Goal: Information Seeking & Learning: Learn about a topic

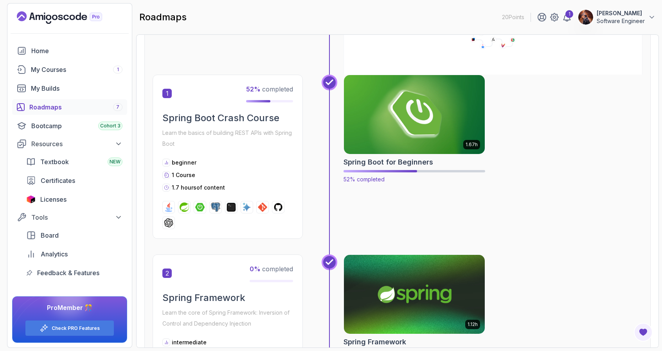
scroll to position [135, 0]
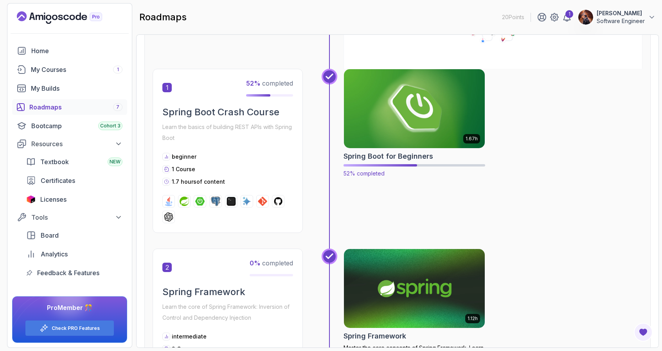
click at [422, 116] on img at bounding box center [414, 108] width 148 height 83
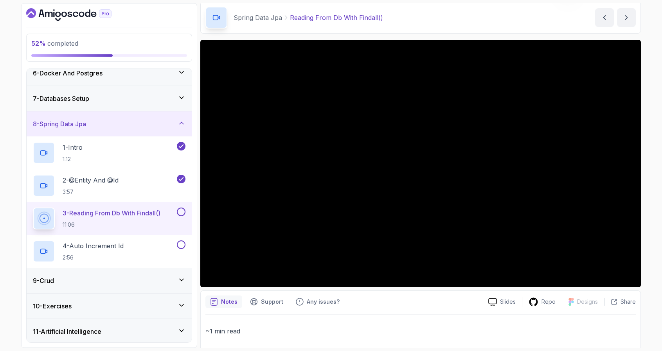
scroll to position [32, 0]
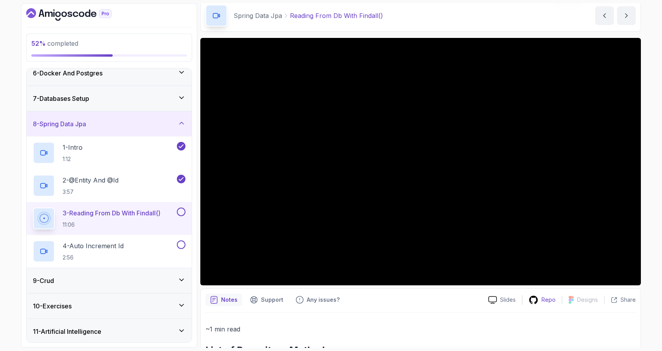
click at [547, 302] on p "Repo" at bounding box center [548, 300] width 14 height 8
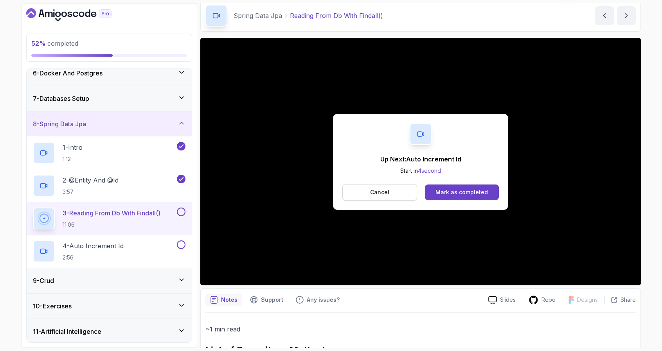
click at [392, 192] on button "Cancel" at bounding box center [379, 192] width 75 height 16
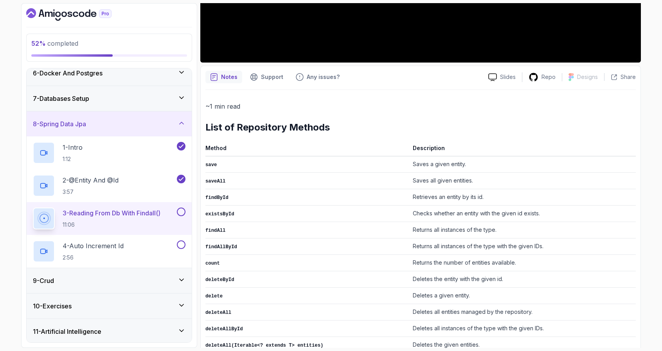
scroll to position [214, 0]
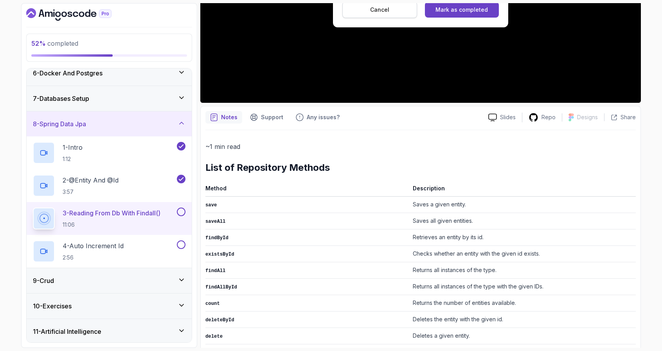
click at [352, 14] on button "Cancel" at bounding box center [379, 10] width 75 height 16
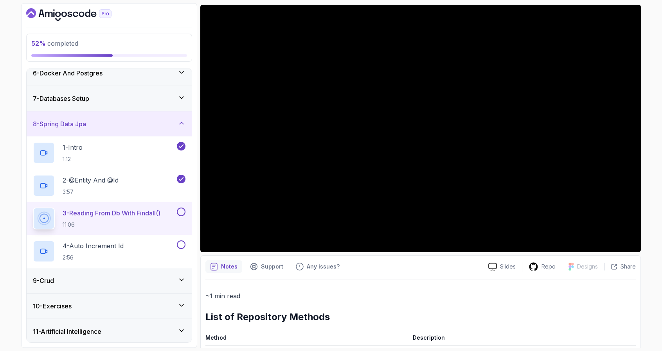
scroll to position [0, 0]
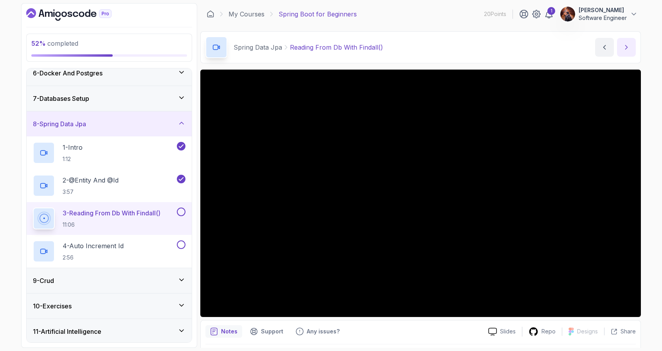
click at [629, 48] on icon "next content" at bounding box center [626, 47] width 8 height 8
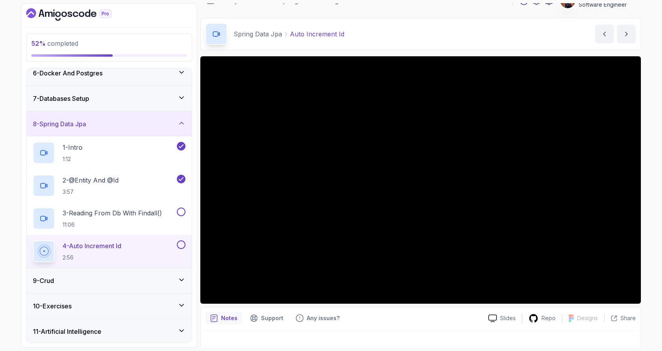
scroll to position [23, 0]
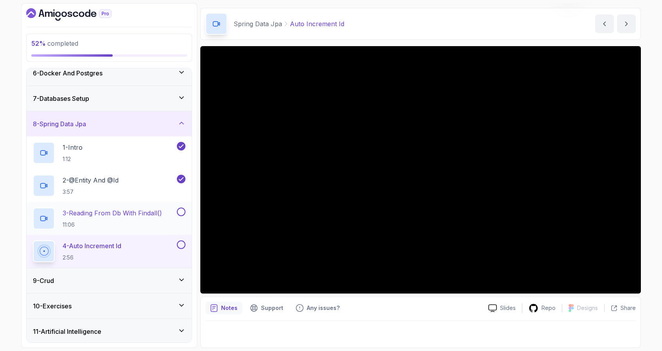
click at [181, 209] on button at bounding box center [181, 212] width 9 height 9
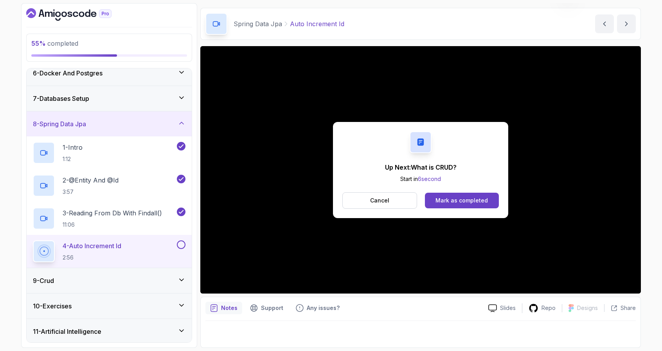
click at [182, 244] on button at bounding box center [181, 245] width 9 height 9
click at [183, 281] on icon at bounding box center [182, 280] width 8 height 8
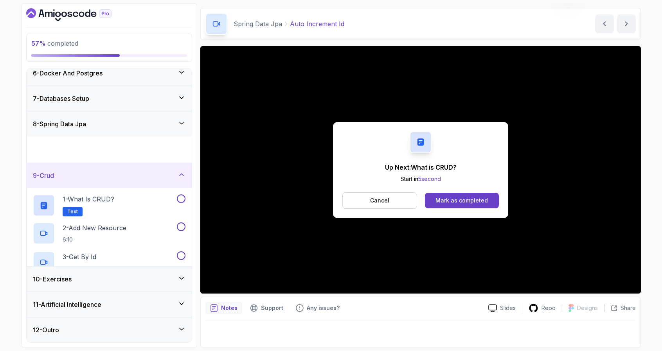
scroll to position [129, 0]
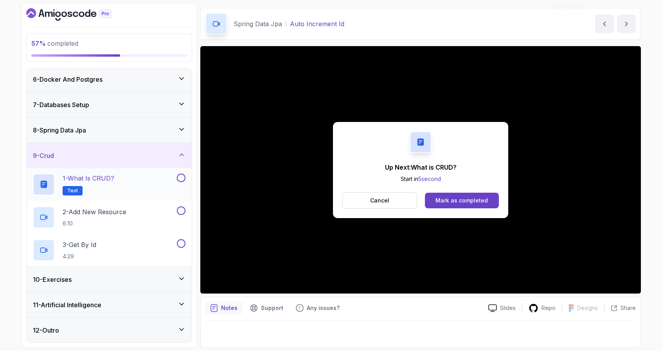
click at [139, 192] on div "1 - What is CRUD? Text" at bounding box center [104, 185] width 142 height 22
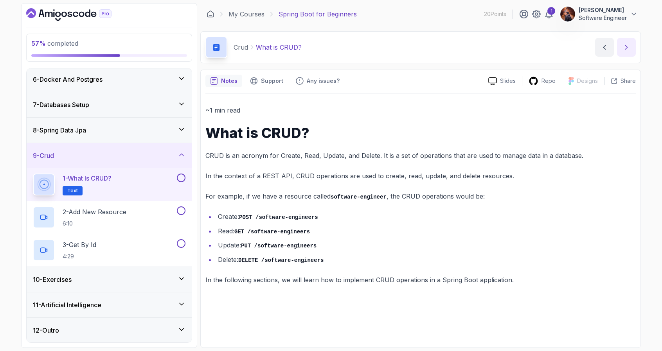
click at [632, 46] on button "next content" at bounding box center [626, 47] width 19 height 19
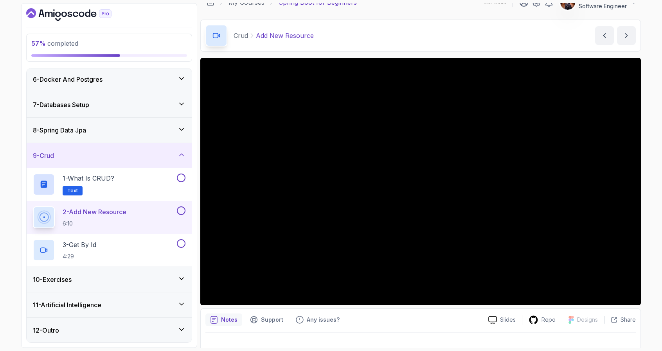
scroll to position [23, 0]
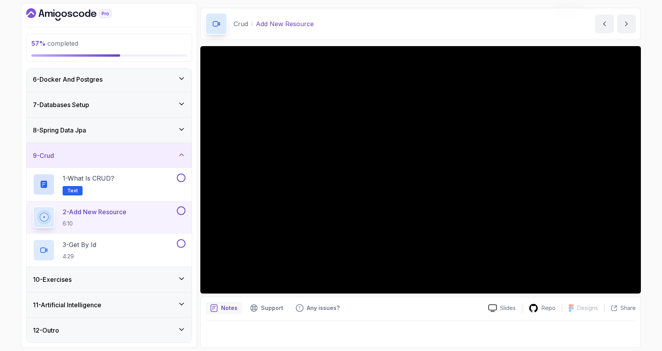
click at [154, 304] on div "11 - Artificial Intelligence" at bounding box center [109, 304] width 153 height 9
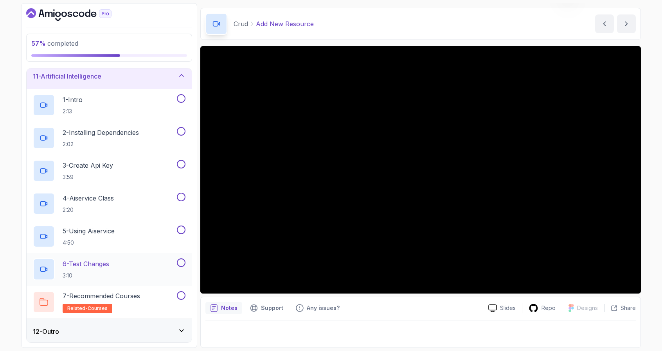
scroll to position [260, 0]
click at [137, 324] on div "12 - Outro" at bounding box center [109, 330] width 165 height 25
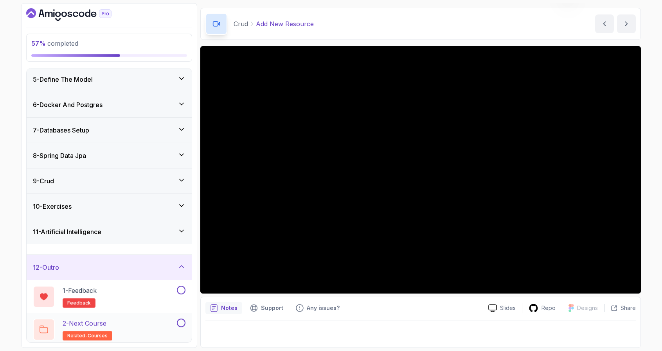
scroll to position [96, 0]
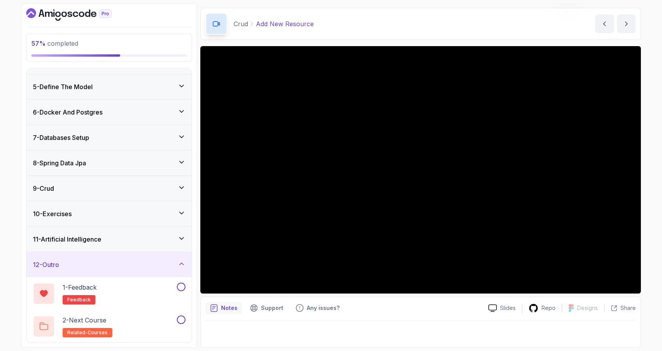
click at [136, 266] on div "12 - Outro" at bounding box center [109, 264] width 153 height 9
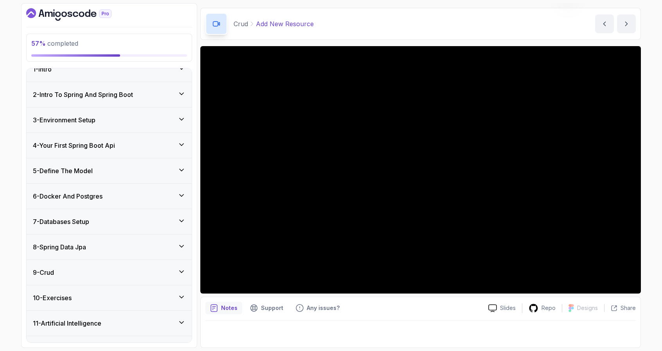
scroll to position [0, 0]
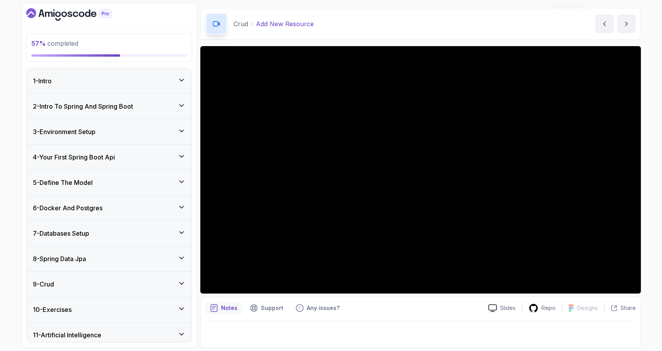
click at [123, 278] on div "9 - Crud" at bounding box center [109, 284] width 165 height 25
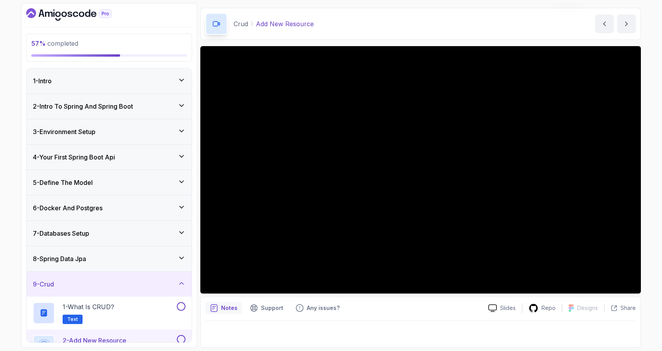
scroll to position [68, 0]
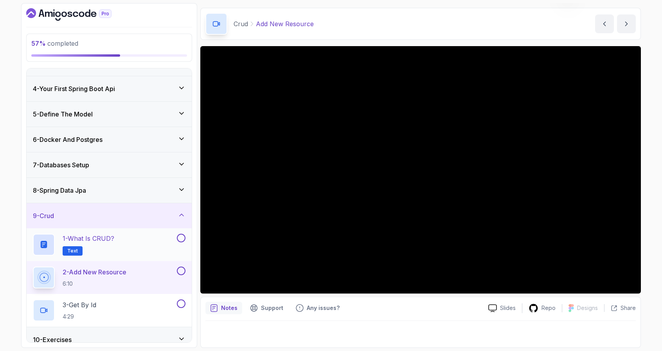
click at [182, 238] on button at bounding box center [181, 238] width 9 height 9
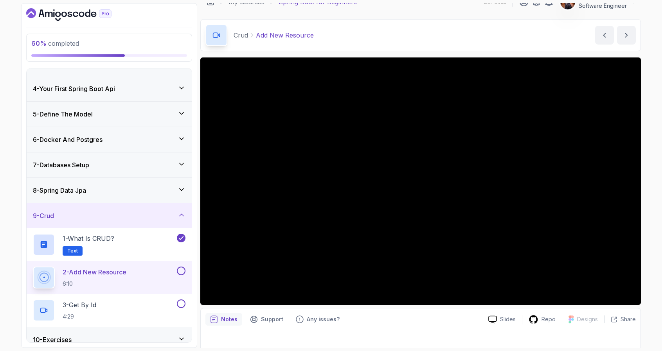
scroll to position [23, 0]
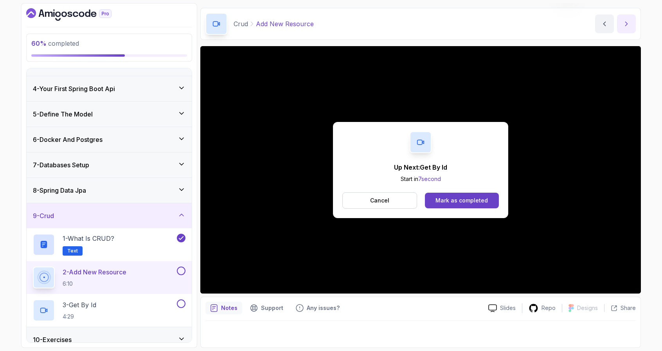
click at [622, 27] on icon "next content" at bounding box center [626, 24] width 8 height 8
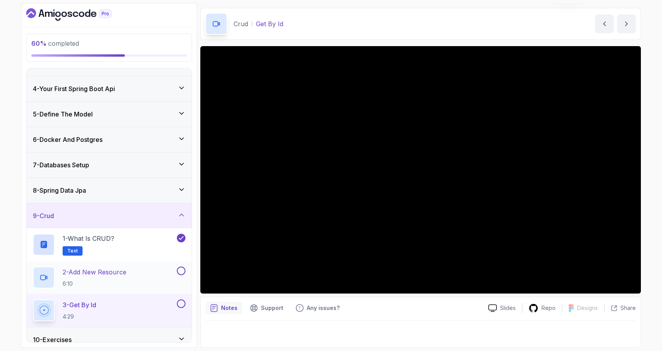
click at [185, 272] on button at bounding box center [181, 271] width 9 height 9
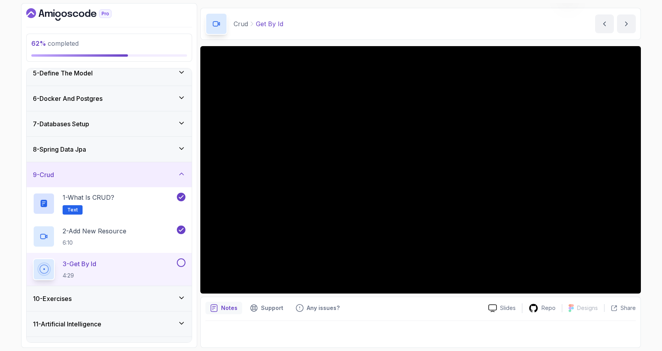
scroll to position [129, 0]
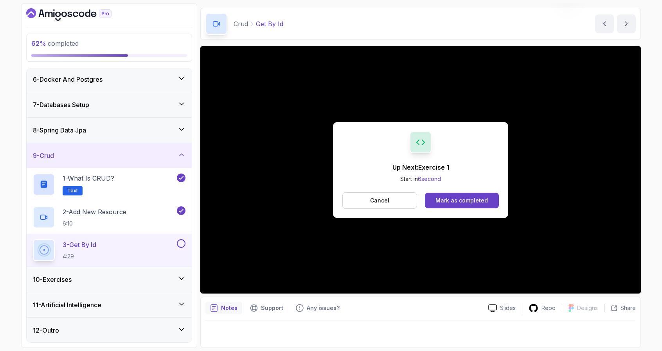
click at [184, 243] on button at bounding box center [181, 243] width 9 height 9
click at [166, 280] on div "10 - Exercises" at bounding box center [109, 279] width 153 height 9
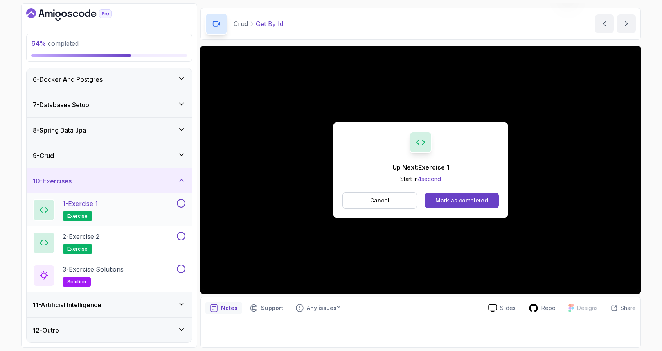
click at [141, 208] on div "1 - Exercise 1 exercise" at bounding box center [104, 210] width 142 height 22
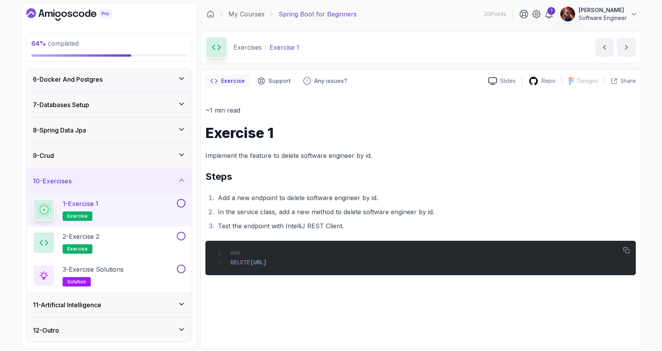
click at [182, 203] on button at bounding box center [181, 203] width 9 height 9
click at [183, 238] on button at bounding box center [181, 236] width 9 height 9
click at [139, 276] on div "3 - Exercise Solutions solution" at bounding box center [104, 276] width 142 height 22
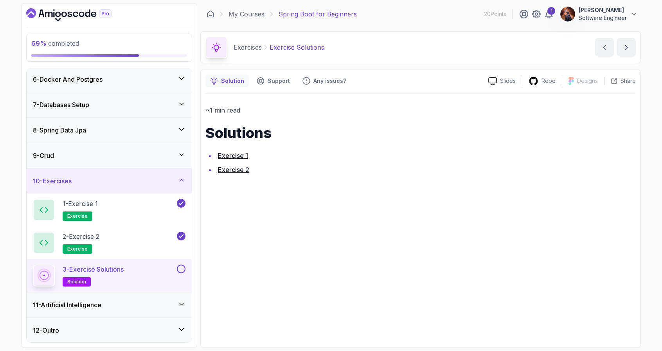
click at [237, 158] on link "Exercise 1" at bounding box center [233, 156] width 30 height 8
click at [182, 271] on button at bounding box center [181, 269] width 9 height 9
click at [624, 49] on icon "next content" at bounding box center [626, 47] width 8 height 8
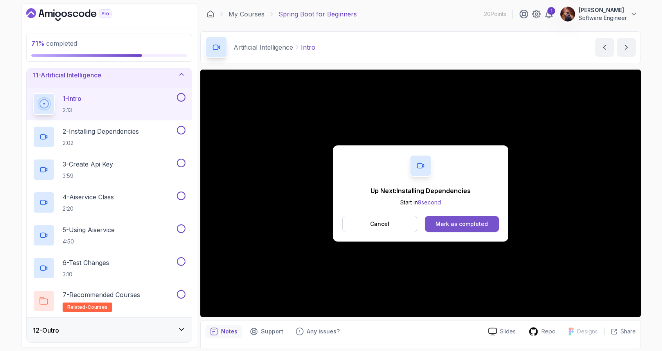
click at [474, 223] on div "Mark as completed" at bounding box center [461, 224] width 52 height 8
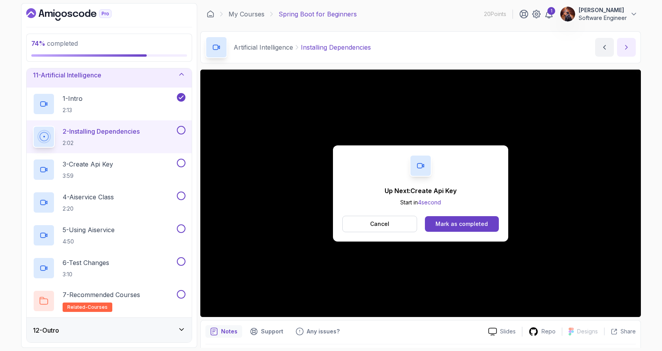
click at [623, 48] on icon "next content" at bounding box center [626, 47] width 8 height 8
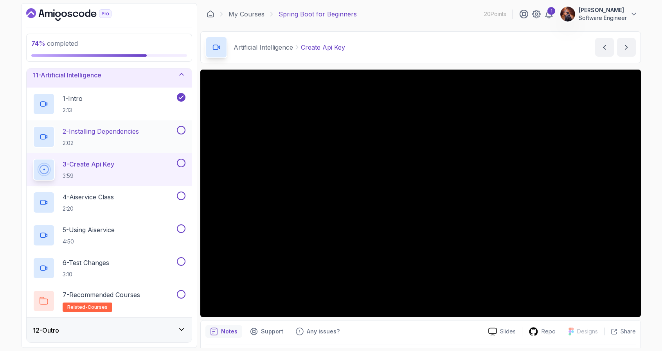
click at [181, 131] on button at bounding box center [181, 130] width 9 height 9
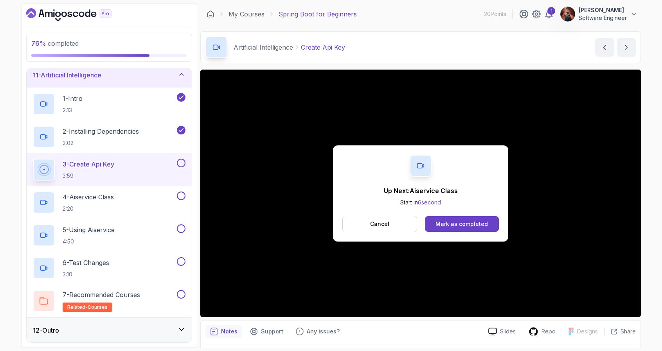
click at [180, 162] on button at bounding box center [181, 163] width 9 height 9
click at [126, 203] on div "4 - Aiservice Class 2:20" at bounding box center [104, 203] width 142 height 22
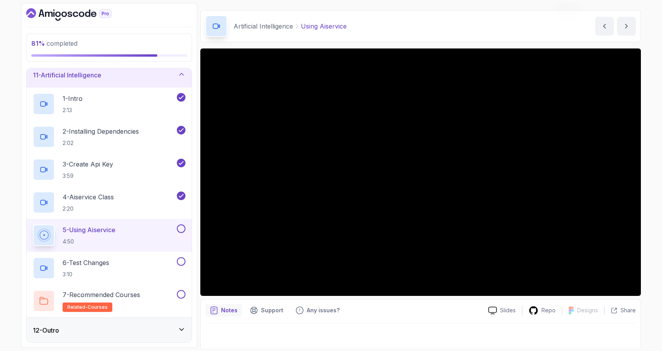
scroll to position [23, 0]
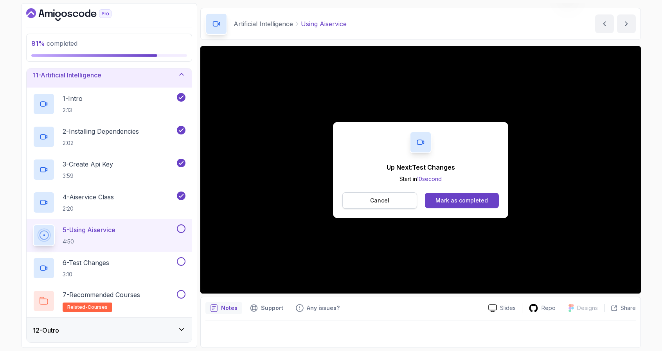
click at [359, 204] on button "Cancel" at bounding box center [379, 200] width 75 height 16
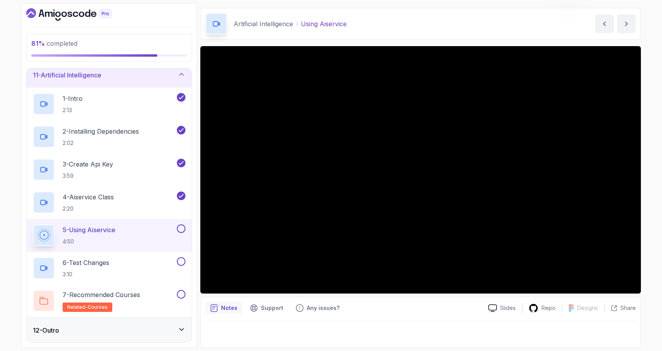
click at [162, 239] on div "5 - Using Aiservice 4:50" at bounding box center [104, 236] width 142 height 22
click at [184, 228] on button at bounding box center [181, 229] width 9 height 9
click at [145, 269] on div "6 - Test Changes 3:10" at bounding box center [104, 268] width 142 height 22
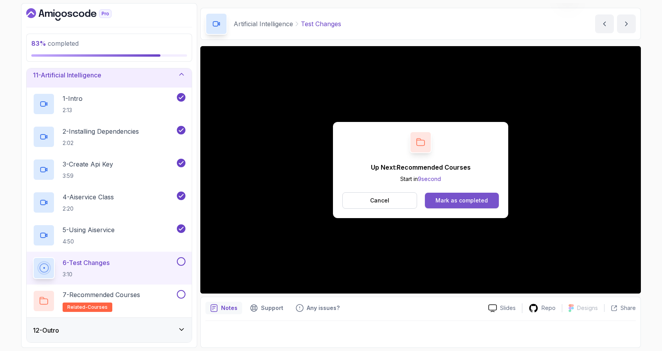
click at [463, 201] on div "Mark as completed" at bounding box center [461, 201] width 52 height 8
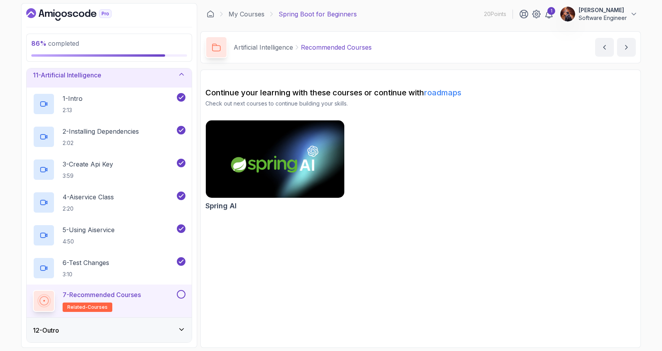
click at [180, 295] on button at bounding box center [181, 294] width 9 height 9
click at [183, 329] on icon at bounding box center [182, 330] width 4 height 2
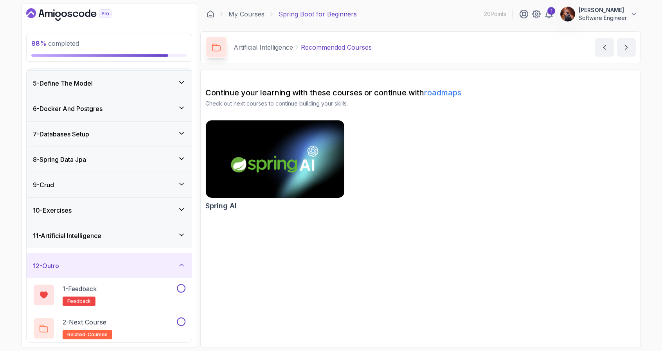
scroll to position [96, 0]
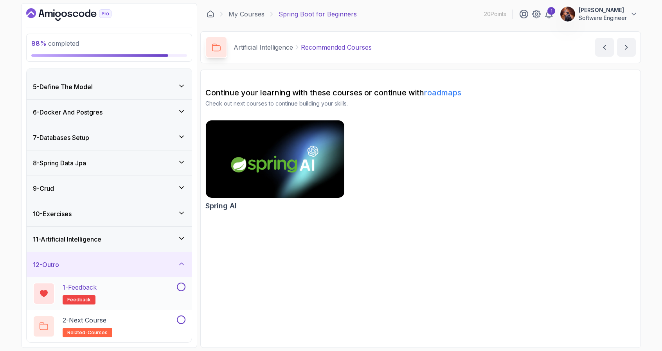
click at [162, 293] on div "1 - Feedback feedback" at bounding box center [104, 294] width 142 height 22
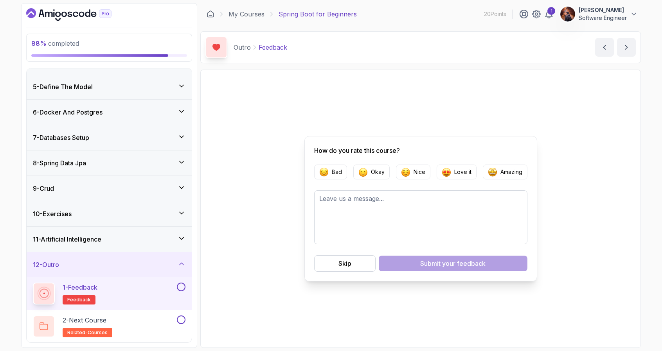
click at [178, 286] on button at bounding box center [181, 287] width 9 height 9
click at [180, 321] on button at bounding box center [181, 320] width 9 height 9
click at [144, 327] on div "2 - Next Course related-courses" at bounding box center [104, 327] width 142 height 22
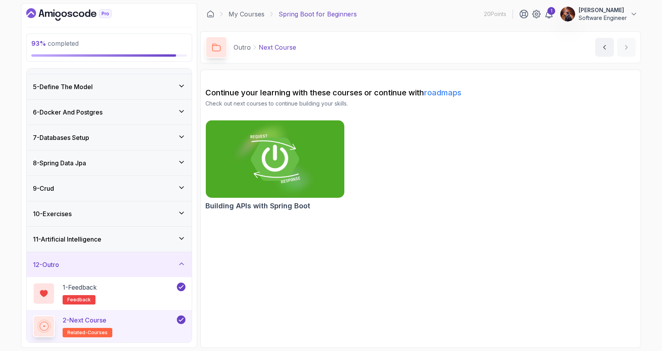
click at [247, 206] on h2 "Building APIs with Spring Boot" at bounding box center [257, 206] width 105 height 11
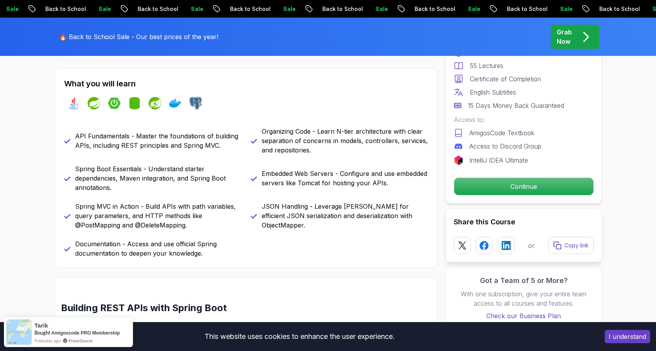
scroll to position [329, 0]
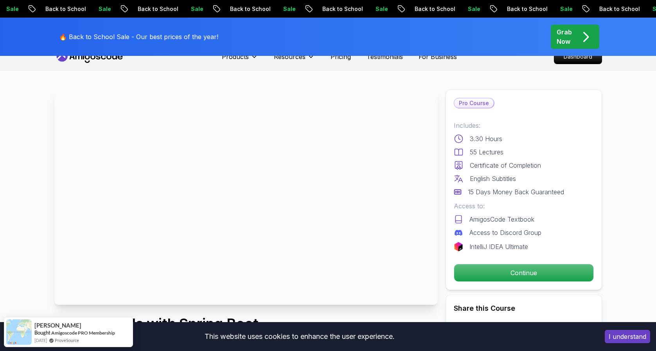
scroll to position [0, 0]
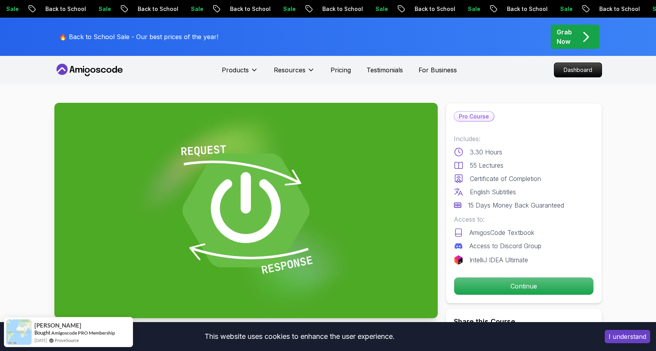
click at [120, 72] on icon at bounding box center [89, 70] width 70 height 13
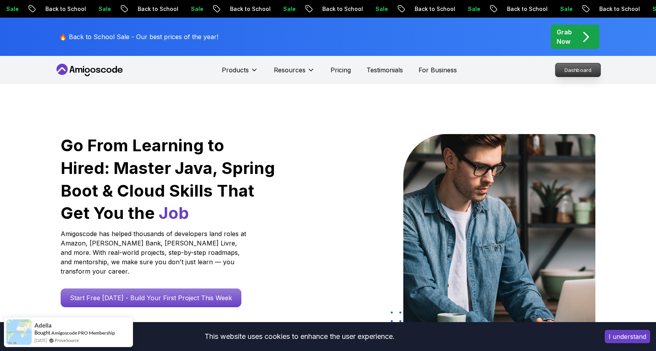
click at [579, 73] on p "Dashboard" at bounding box center [577, 69] width 45 height 13
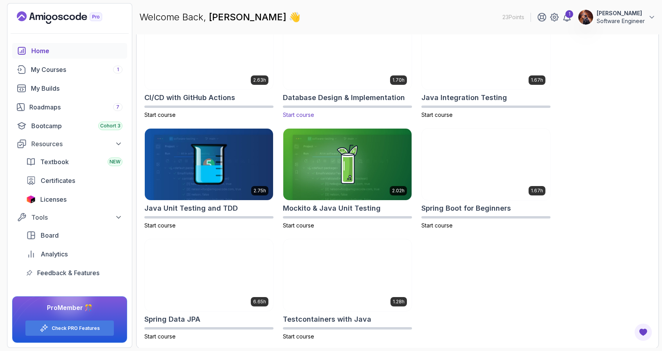
scroll to position [261, 0]
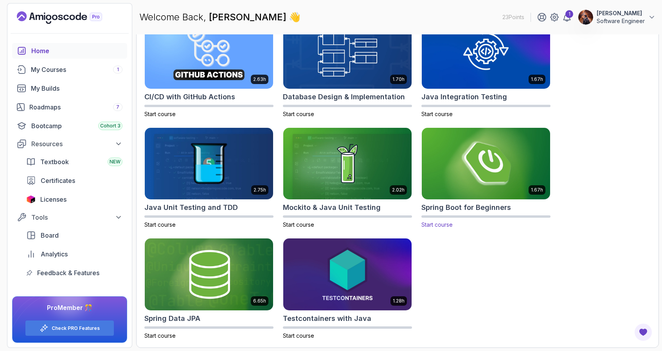
click at [476, 176] on img at bounding box center [486, 163] width 135 height 75
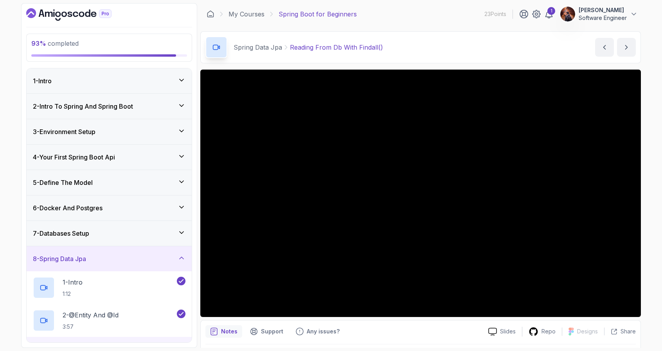
scroll to position [162, 0]
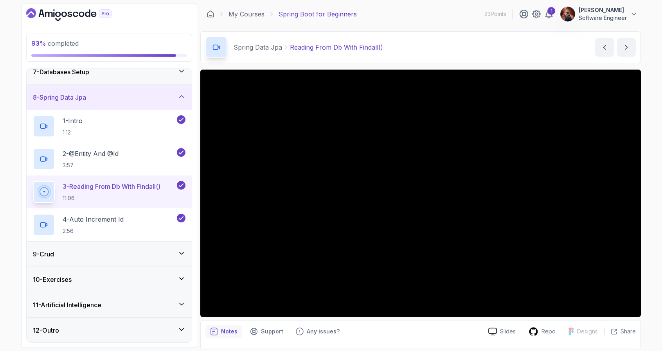
click at [171, 254] on div "9 - Crud" at bounding box center [109, 254] width 153 height 9
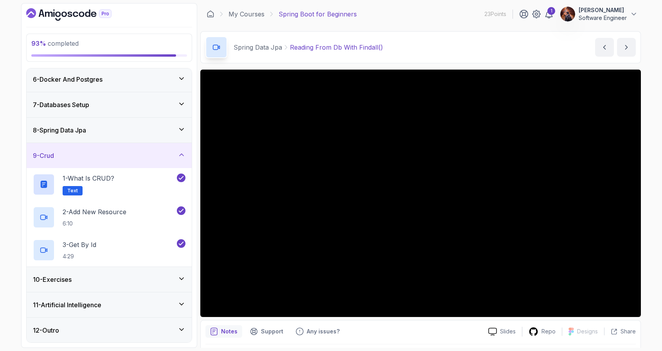
click at [183, 313] on div "11 - Artificial Intelligence" at bounding box center [109, 305] width 165 height 25
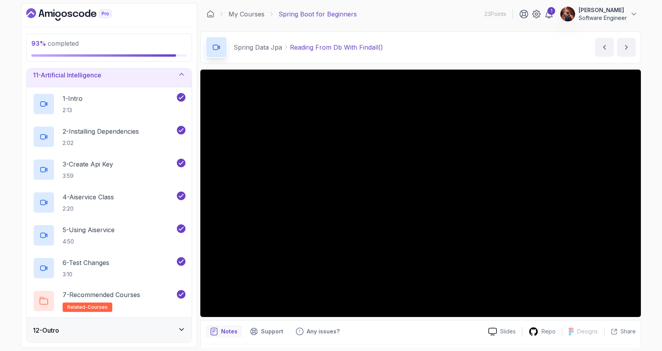
click at [175, 325] on div "12 - Outro" at bounding box center [109, 330] width 165 height 25
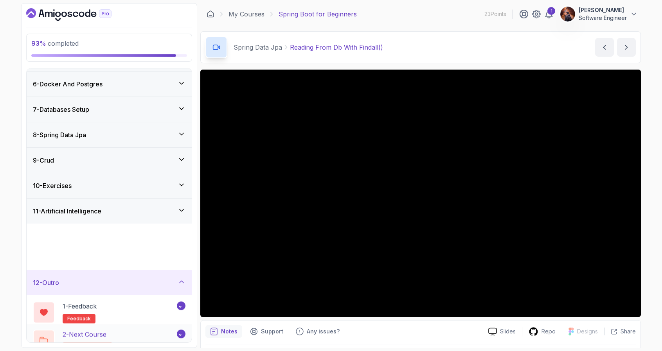
scroll to position [96, 0]
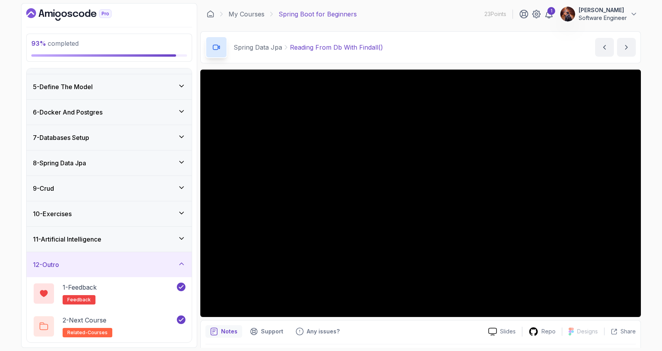
click at [178, 218] on div "10 - Exercises" at bounding box center [109, 213] width 165 height 25
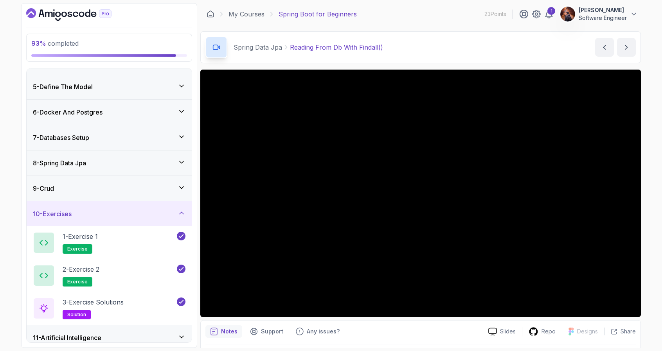
click at [174, 193] on div "9 - Crud" at bounding box center [109, 188] width 165 height 25
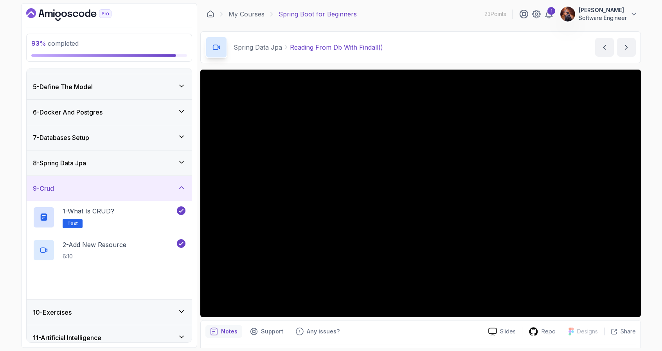
click at [173, 167] on div "8 - Spring Data Jpa" at bounding box center [109, 162] width 153 height 9
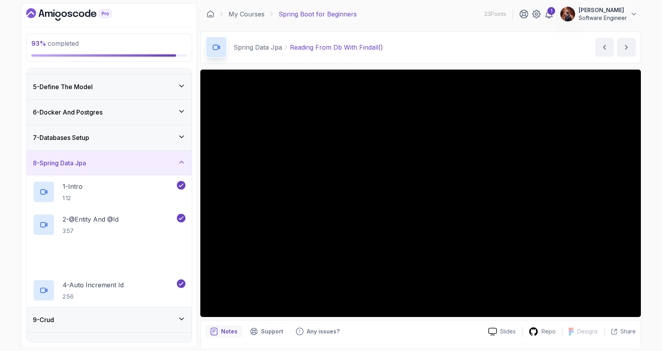
click at [173, 147] on div "7 - Databases Setup" at bounding box center [109, 137] width 165 height 25
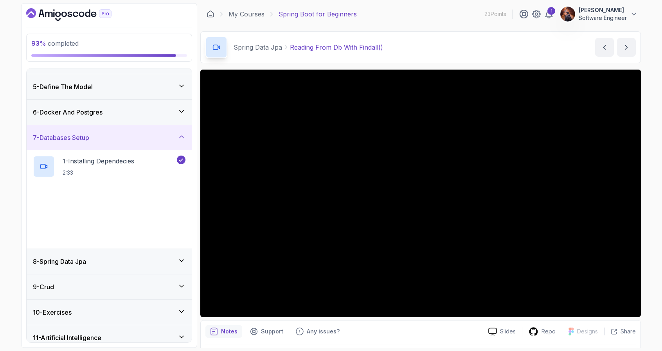
click at [173, 116] on div "6 - Docker And Postgres" at bounding box center [109, 112] width 153 height 9
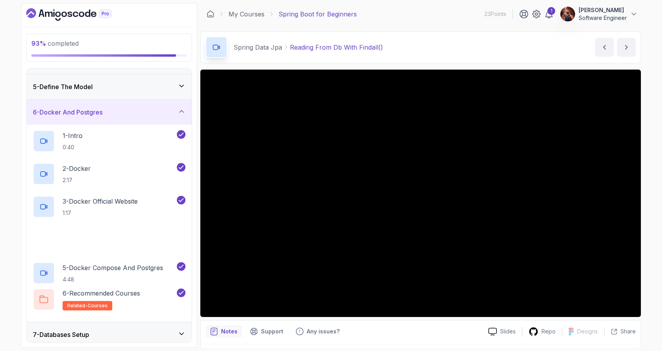
click at [178, 89] on icon at bounding box center [182, 86] width 8 height 8
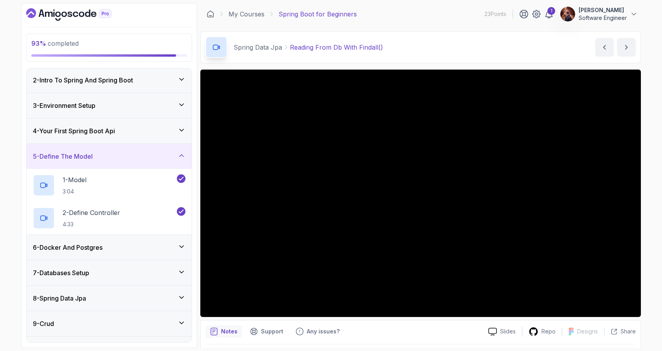
scroll to position [0, 0]
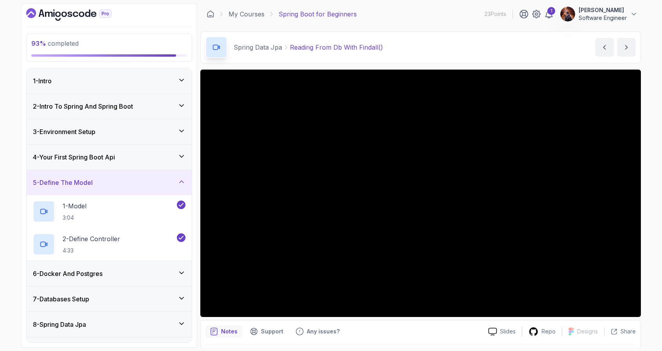
click at [161, 144] on div "3 - Environment Setup" at bounding box center [109, 131] width 165 height 25
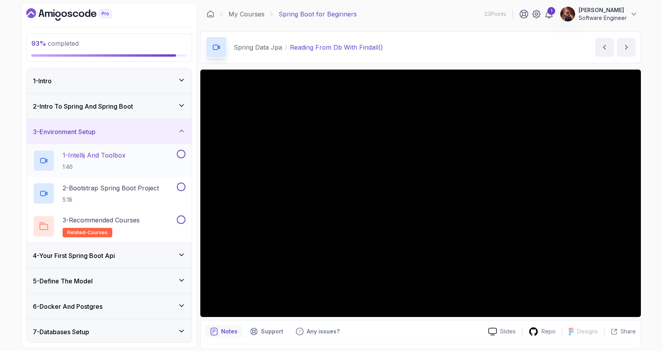
click at [181, 155] on button at bounding box center [181, 154] width 9 height 9
click at [183, 188] on button at bounding box center [181, 187] width 9 height 9
click at [180, 223] on button at bounding box center [181, 220] width 9 height 9
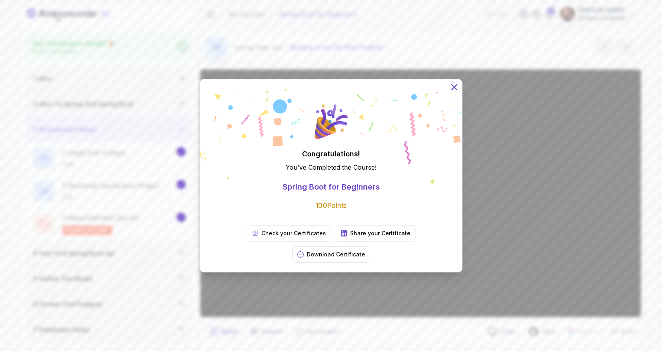
click at [456, 92] on icon at bounding box center [454, 87] width 10 height 10
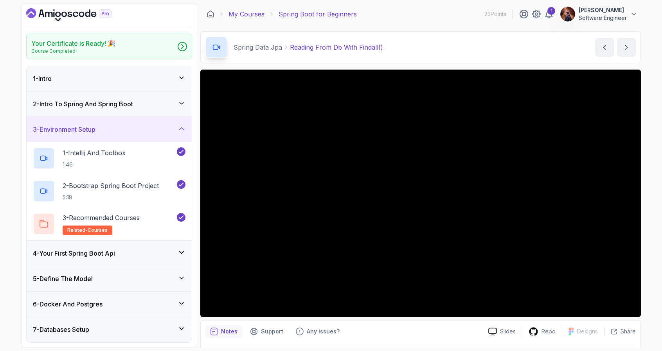
click at [237, 17] on link "My Courses" at bounding box center [246, 13] width 36 height 9
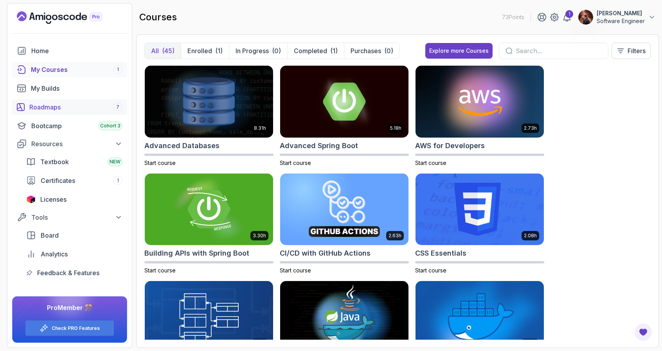
click at [108, 108] on div "Roadmaps 7" at bounding box center [75, 106] width 93 height 9
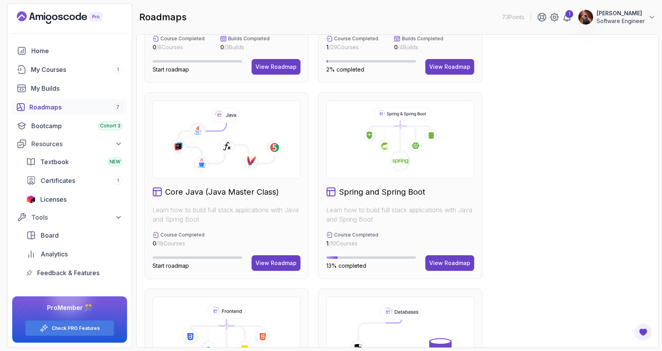
scroll to position [147, 0]
click at [458, 257] on button "View Roadmap" at bounding box center [449, 263] width 49 height 16
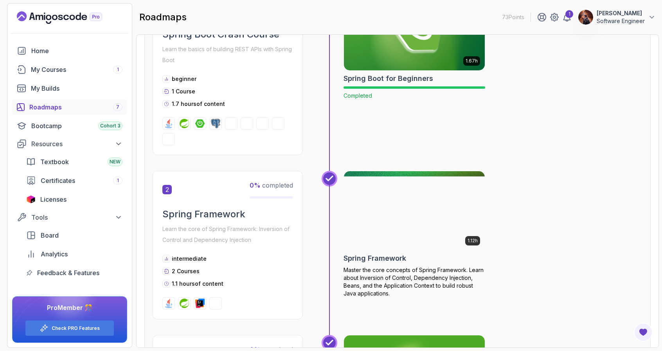
scroll to position [279, 0]
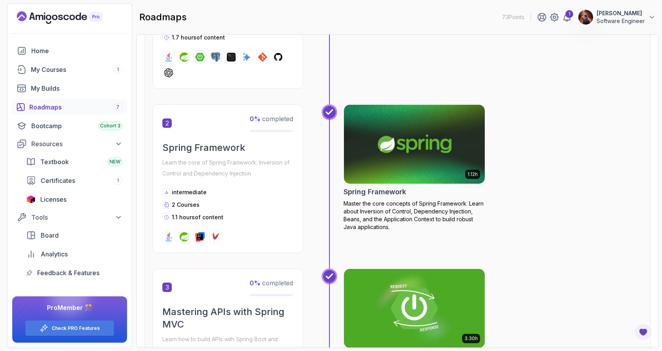
click at [331, 110] on icon at bounding box center [329, 112] width 8 height 8
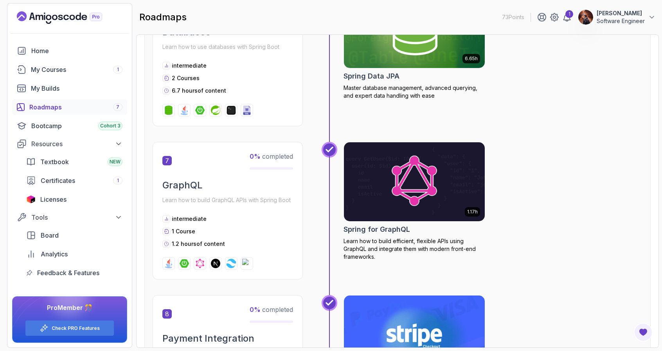
scroll to position [792, 0]
